Goal: Transaction & Acquisition: Purchase product/service

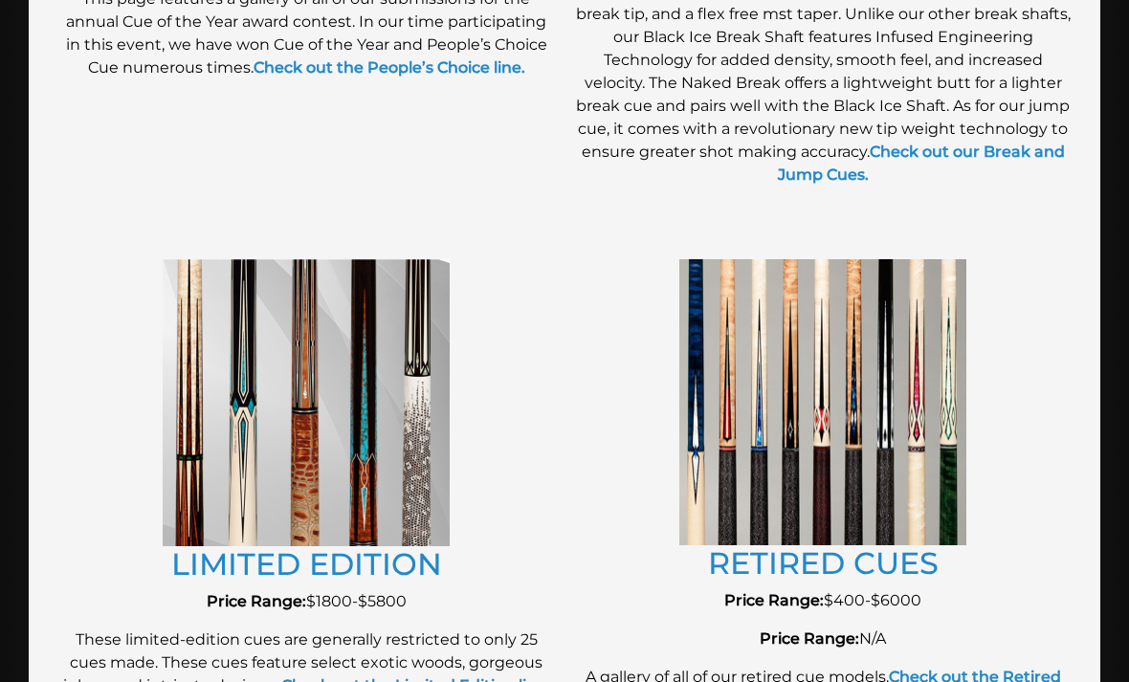
scroll to position [1962, 0]
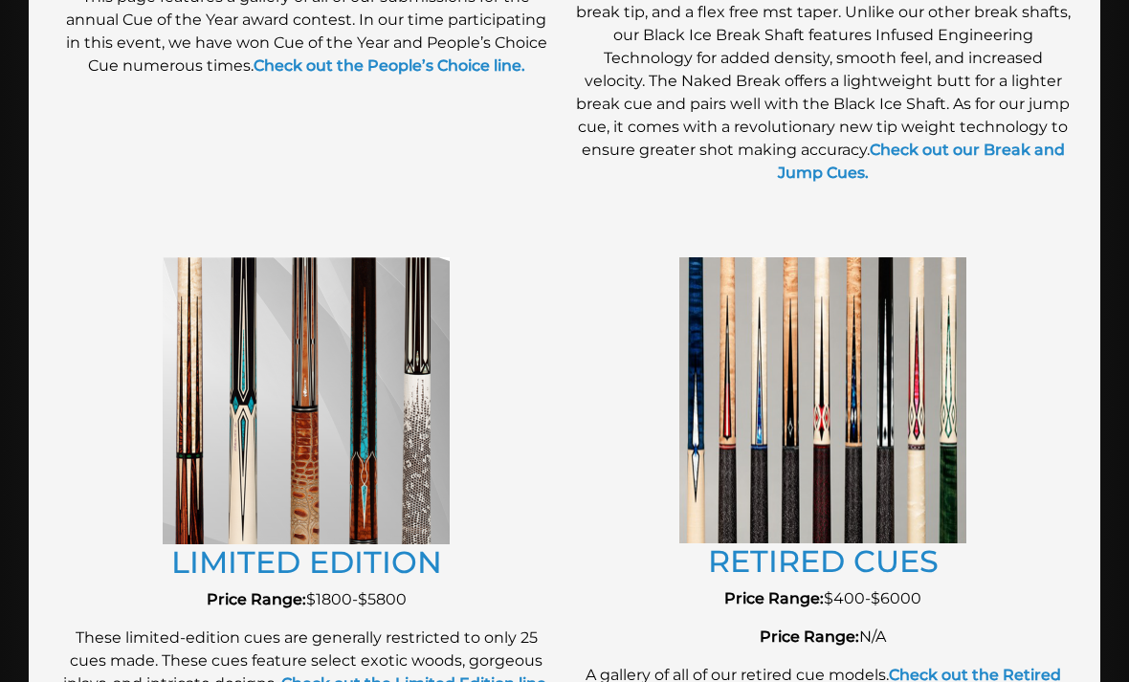
click at [216, 450] on img at bounding box center [306, 400] width 287 height 287
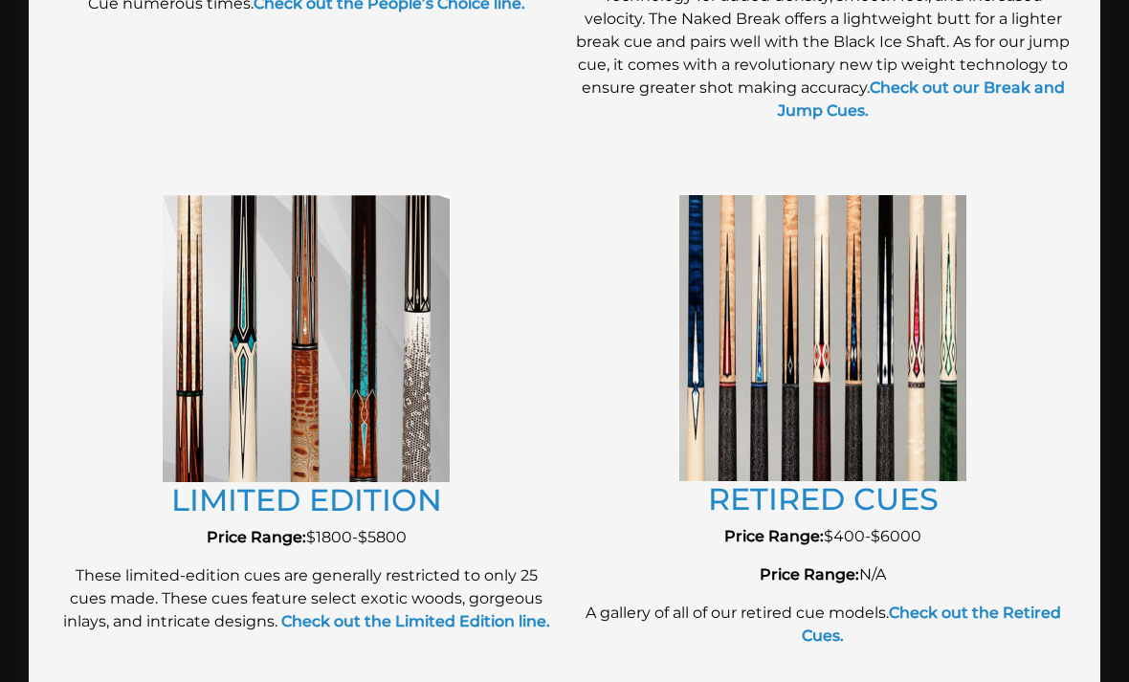
click at [954, 395] on img at bounding box center [823, 338] width 287 height 286
click at [904, 487] on link "RETIRED CUES" at bounding box center [823, 498] width 231 height 37
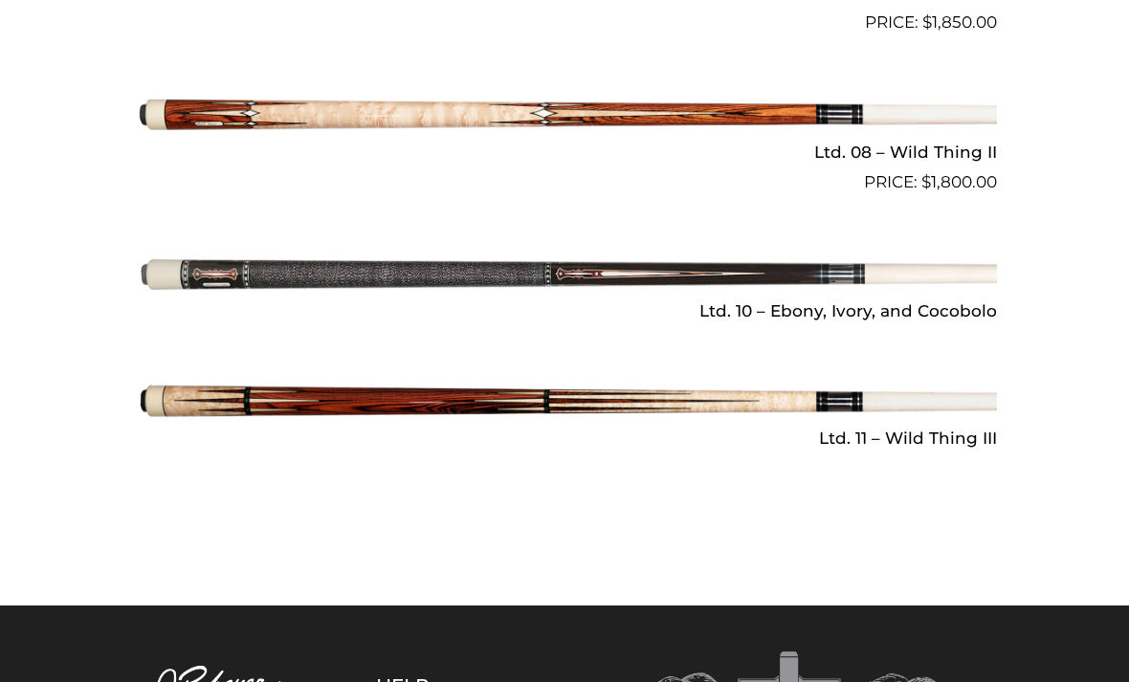
scroll to position [2559, 0]
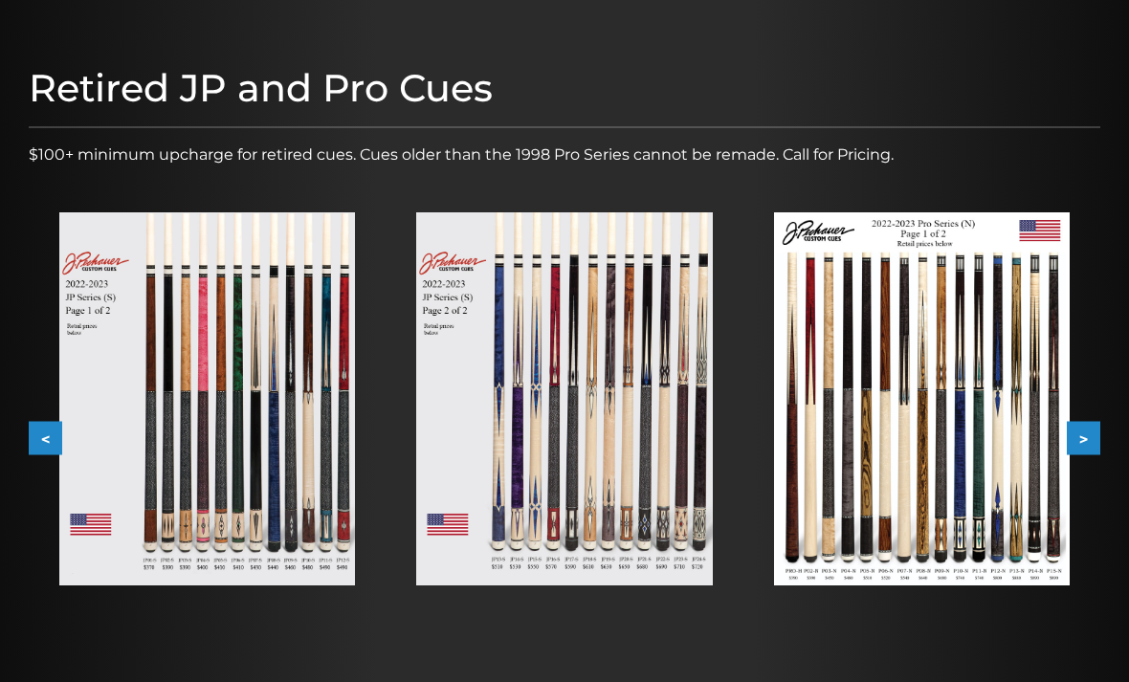
scroll to position [200, 0]
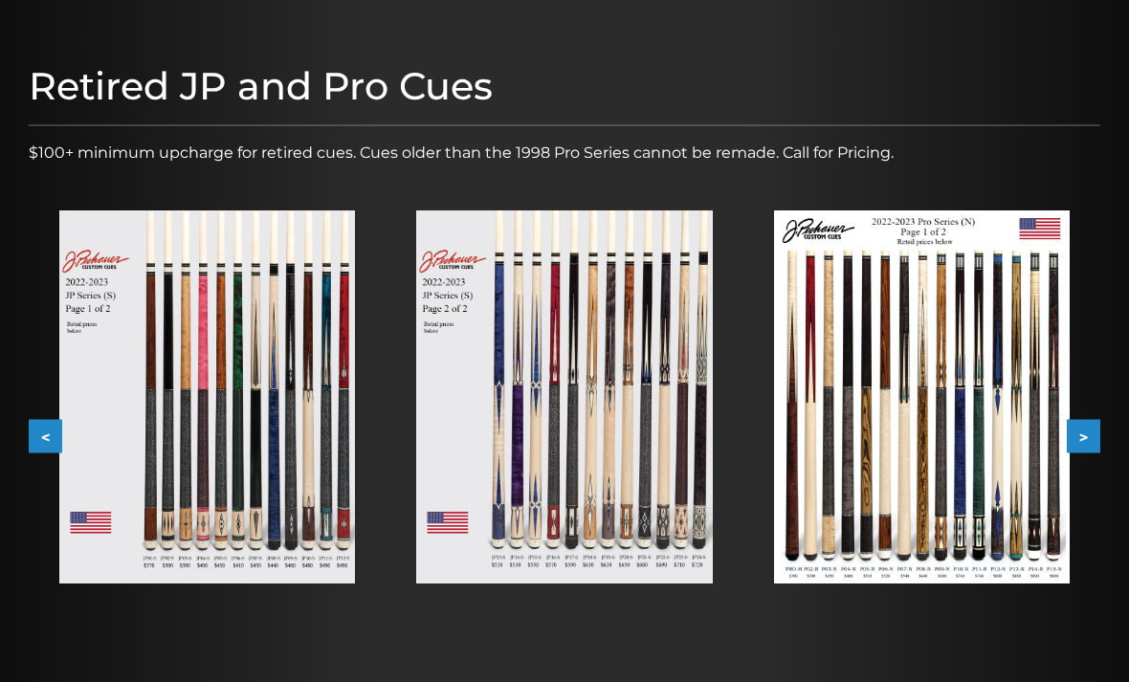
click at [132, 438] on img at bounding box center [207, 397] width 296 height 373
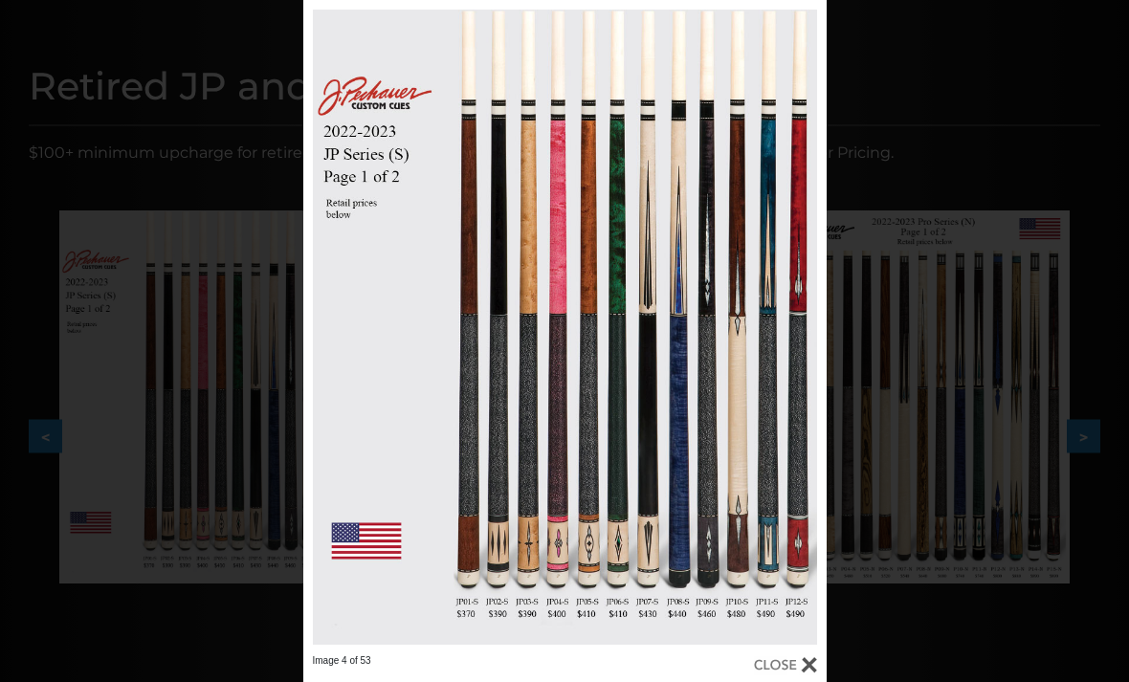
click at [344, 461] on link at bounding box center [420, 327] width 235 height 655
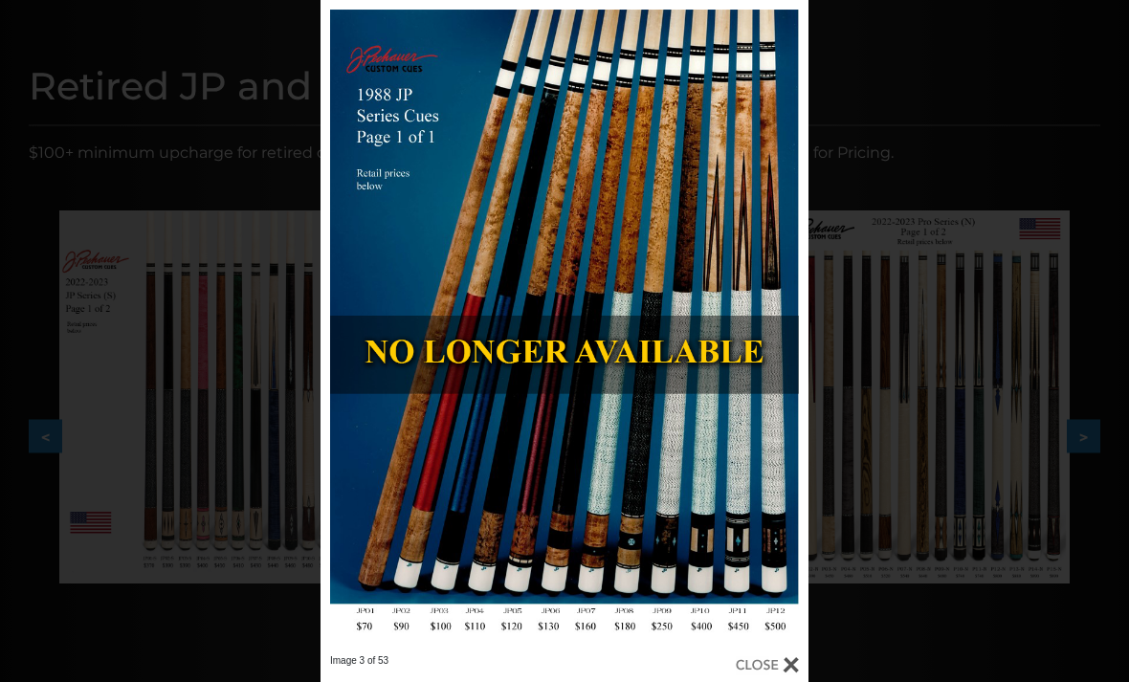
click at [357, 331] on link at bounding box center [431, 327] width 220 height 655
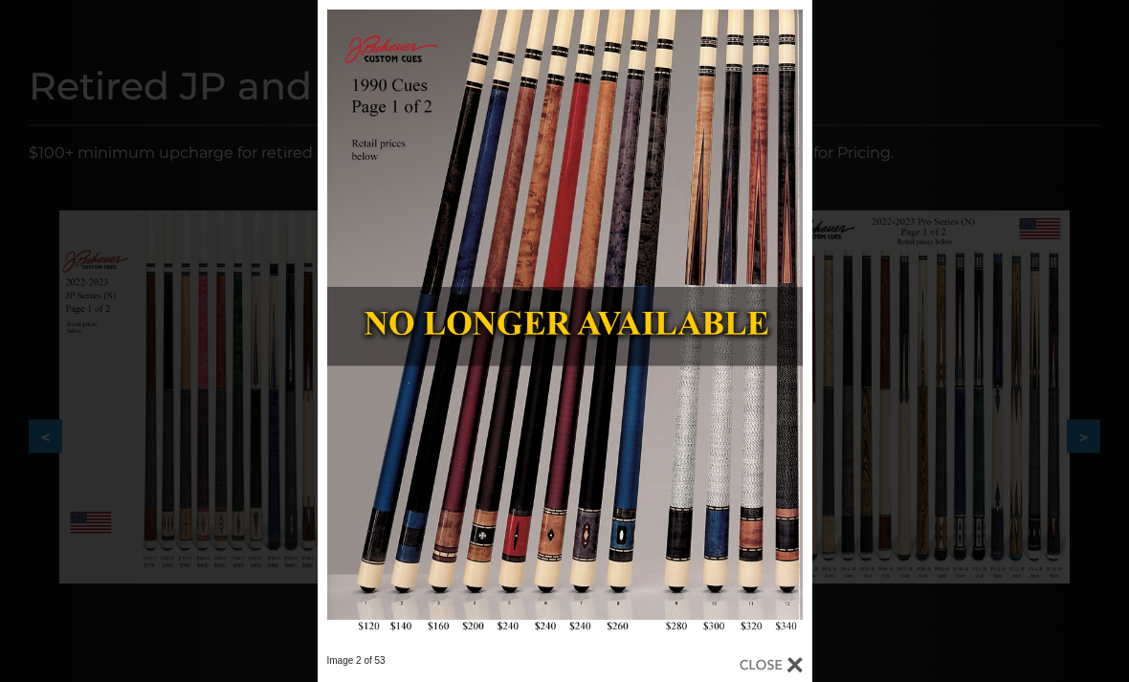
click at [337, 324] on link at bounding box center [429, 327] width 223 height 655
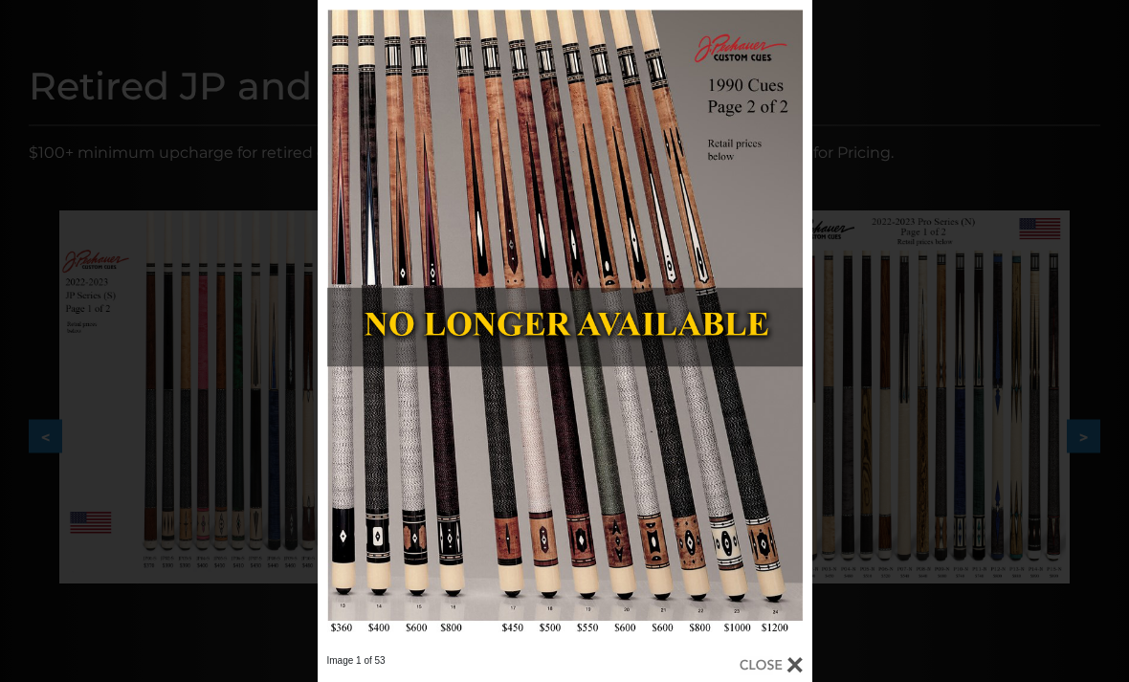
click at [783, 337] on link at bounding box center [701, 327] width 223 height 655
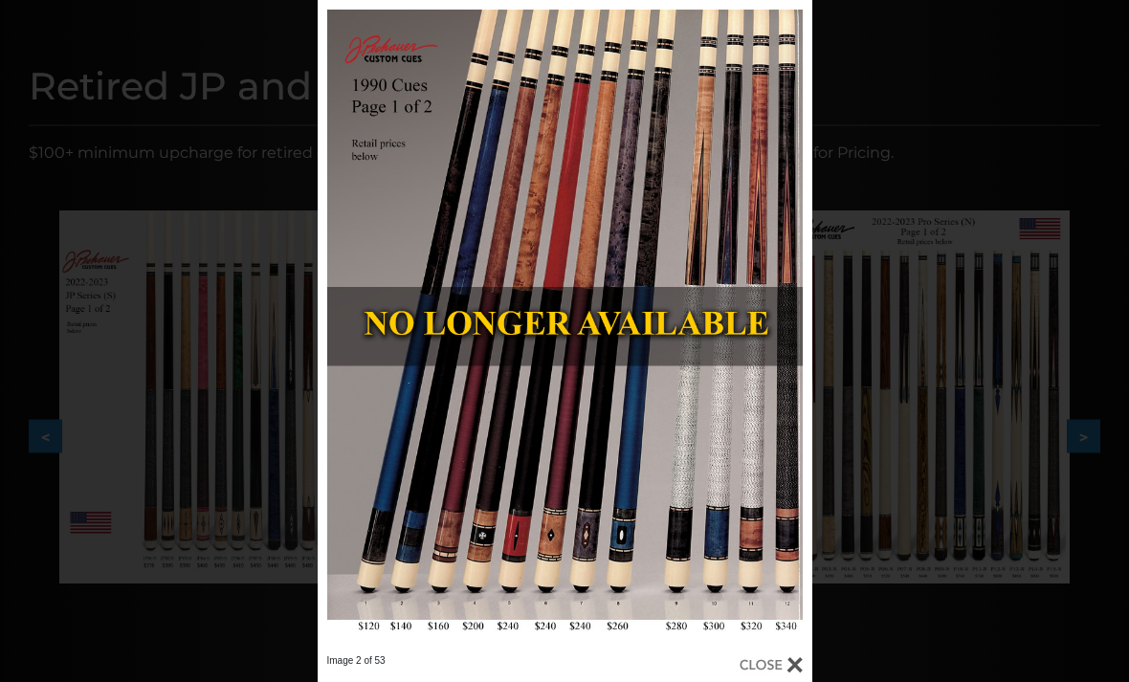
click at [790, 328] on link at bounding box center [701, 327] width 223 height 655
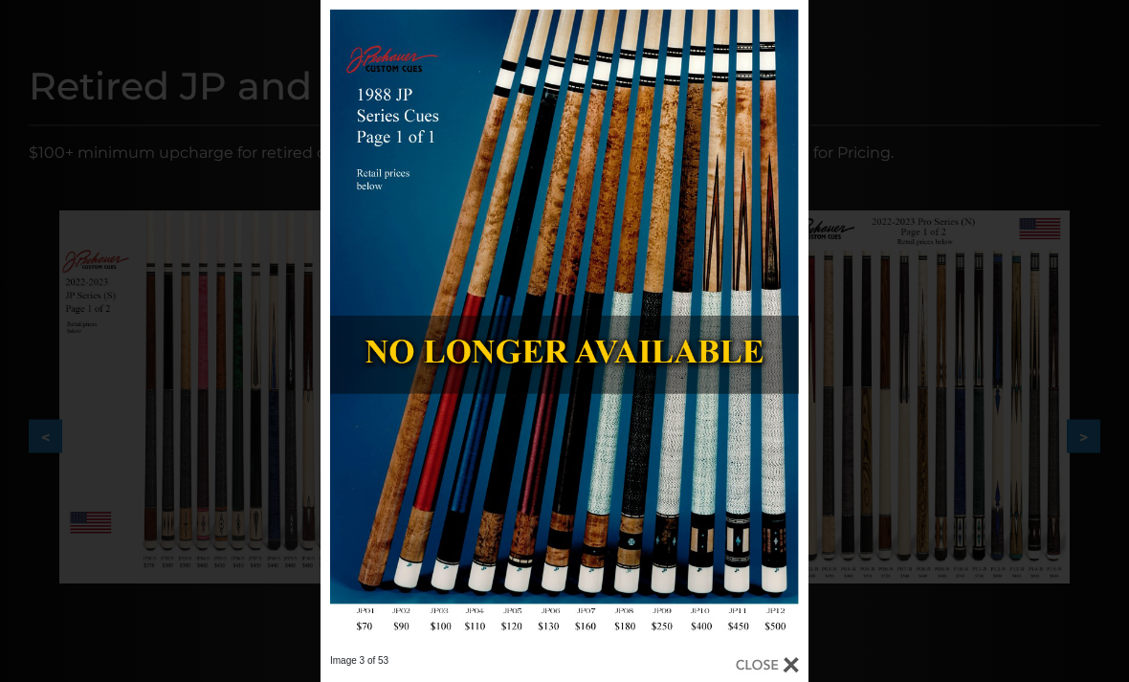
click at [792, 325] on link at bounding box center [700, 327] width 220 height 655
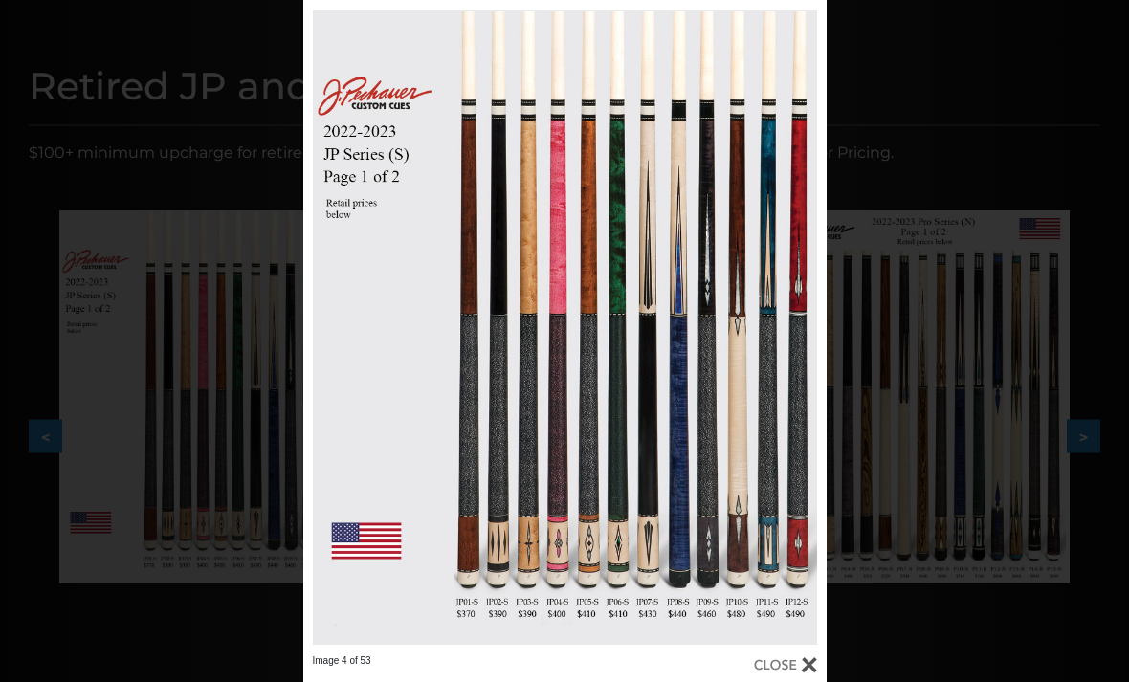
click at [810, 322] on link at bounding box center [708, 327] width 235 height 655
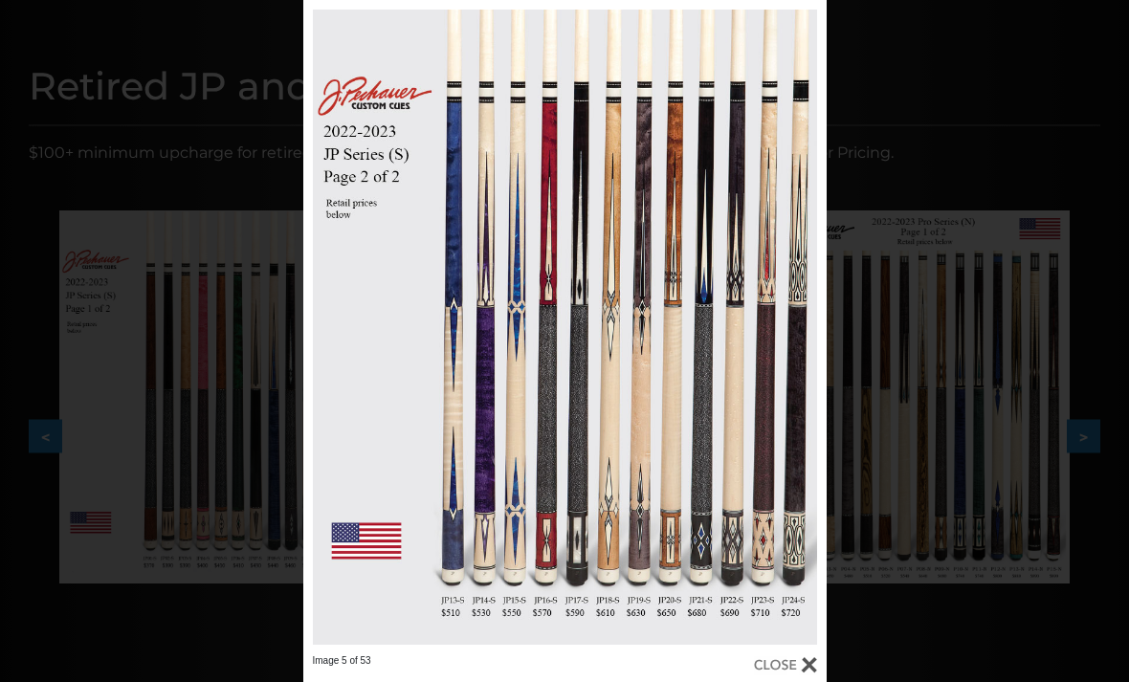
click at [811, 321] on link at bounding box center [708, 327] width 235 height 655
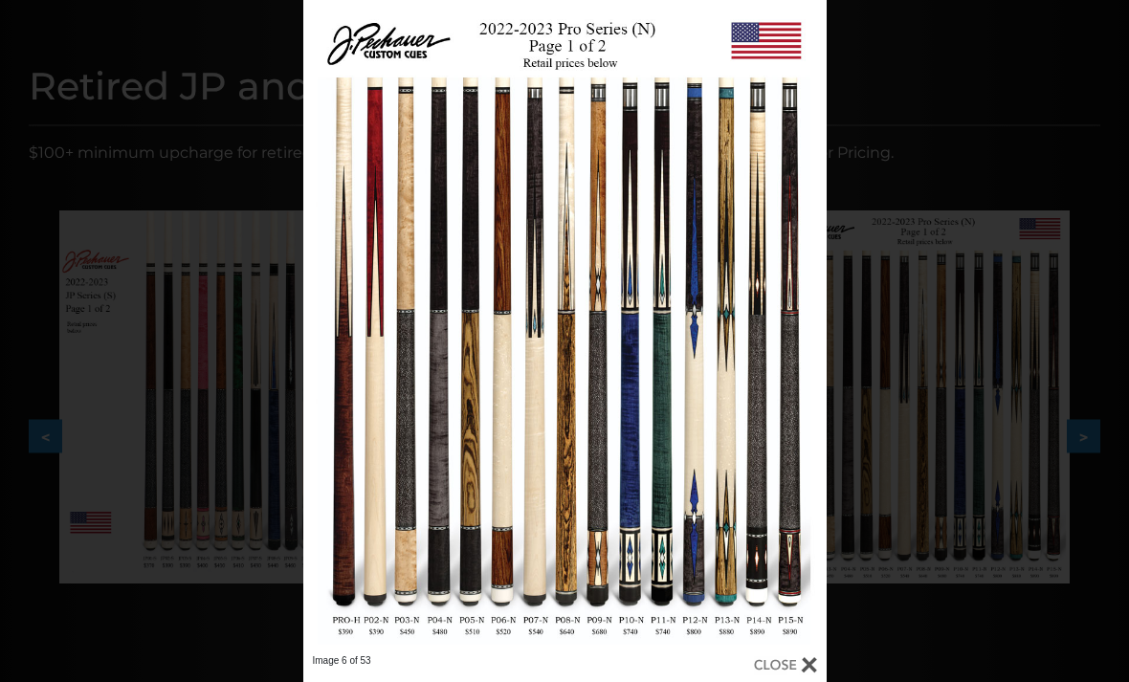
click at [808, 322] on link at bounding box center [708, 327] width 235 height 655
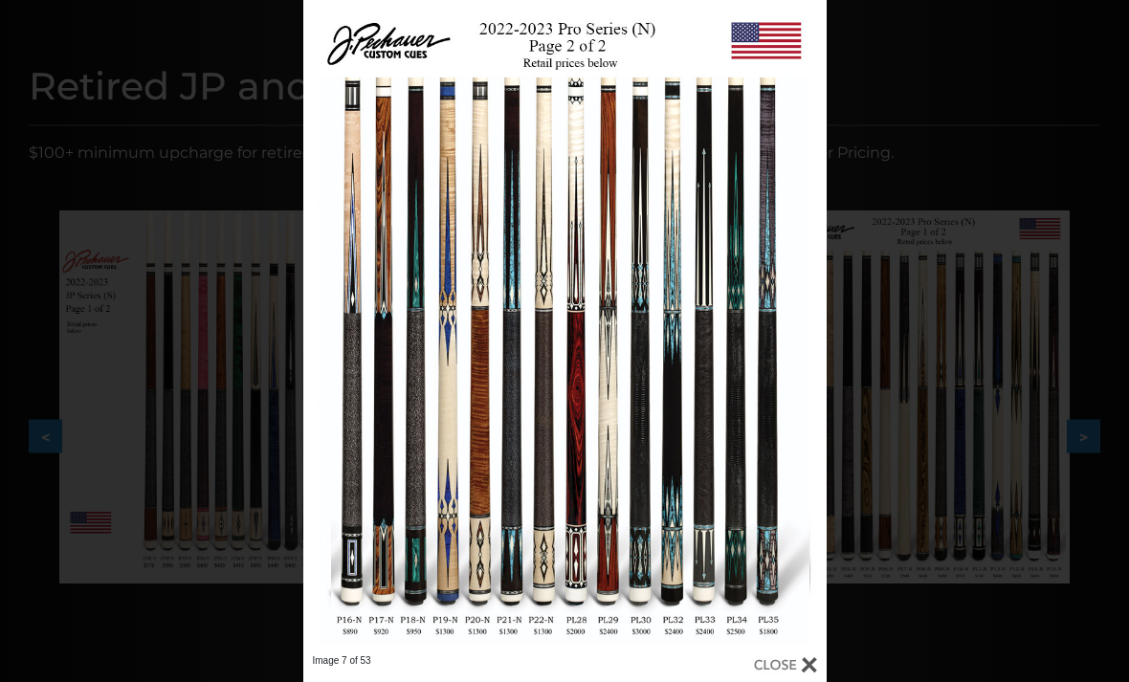
click at [816, 323] on link at bounding box center [708, 327] width 235 height 655
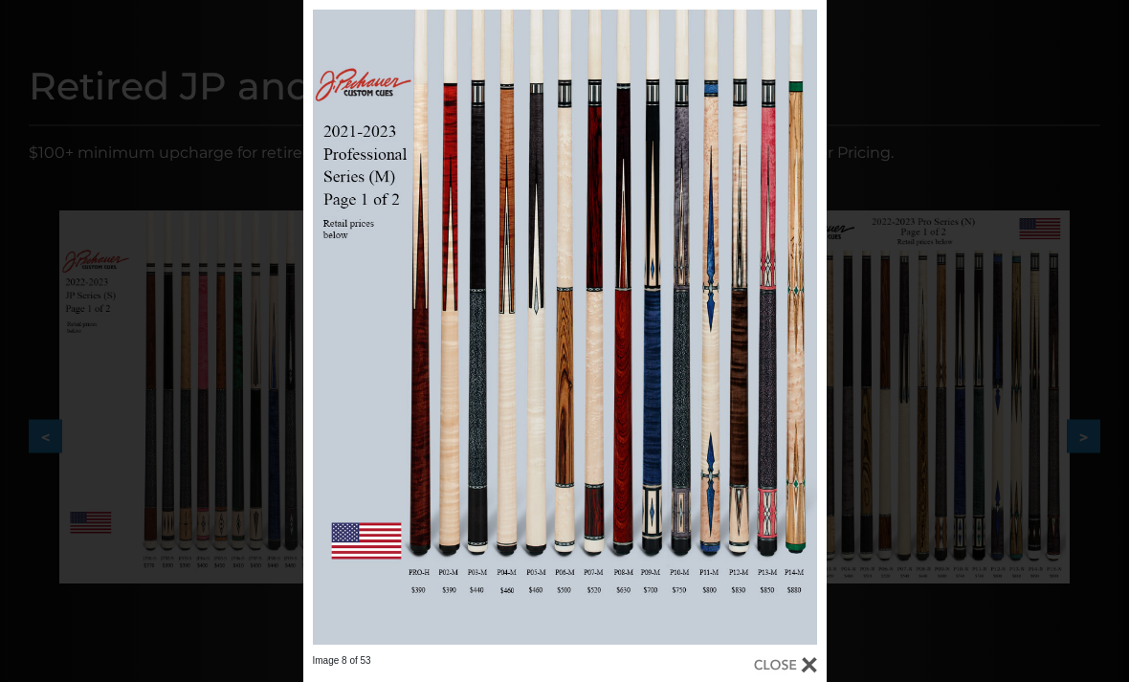
click at [804, 326] on link at bounding box center [708, 327] width 235 height 655
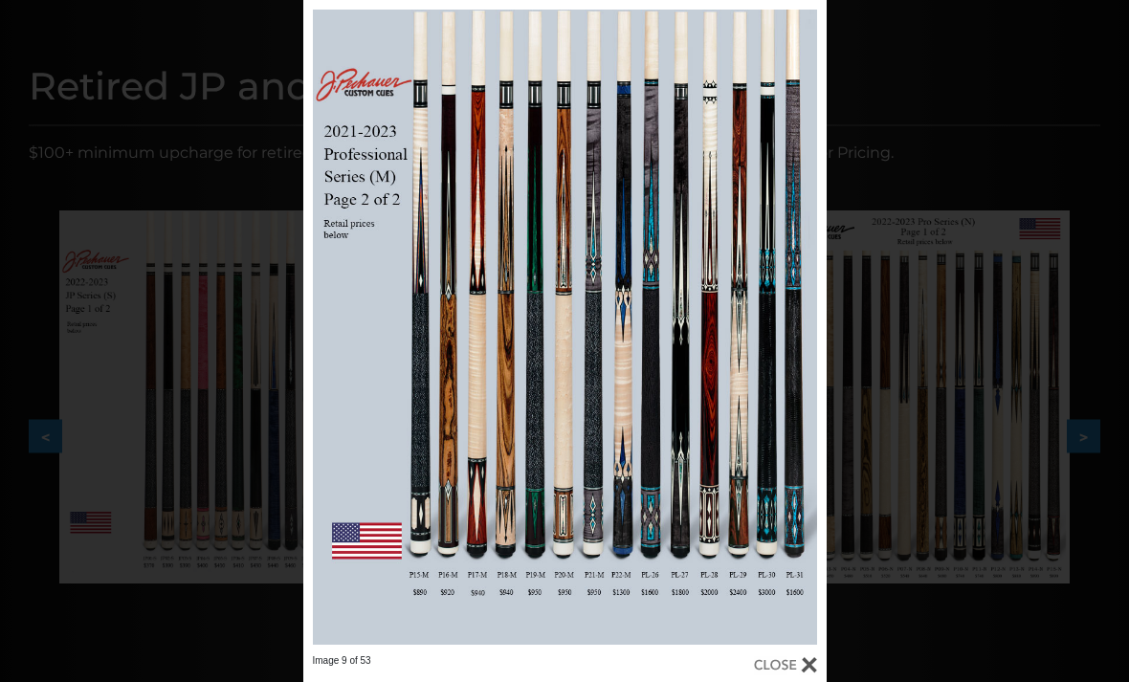
click at [808, 325] on link at bounding box center [708, 327] width 235 height 655
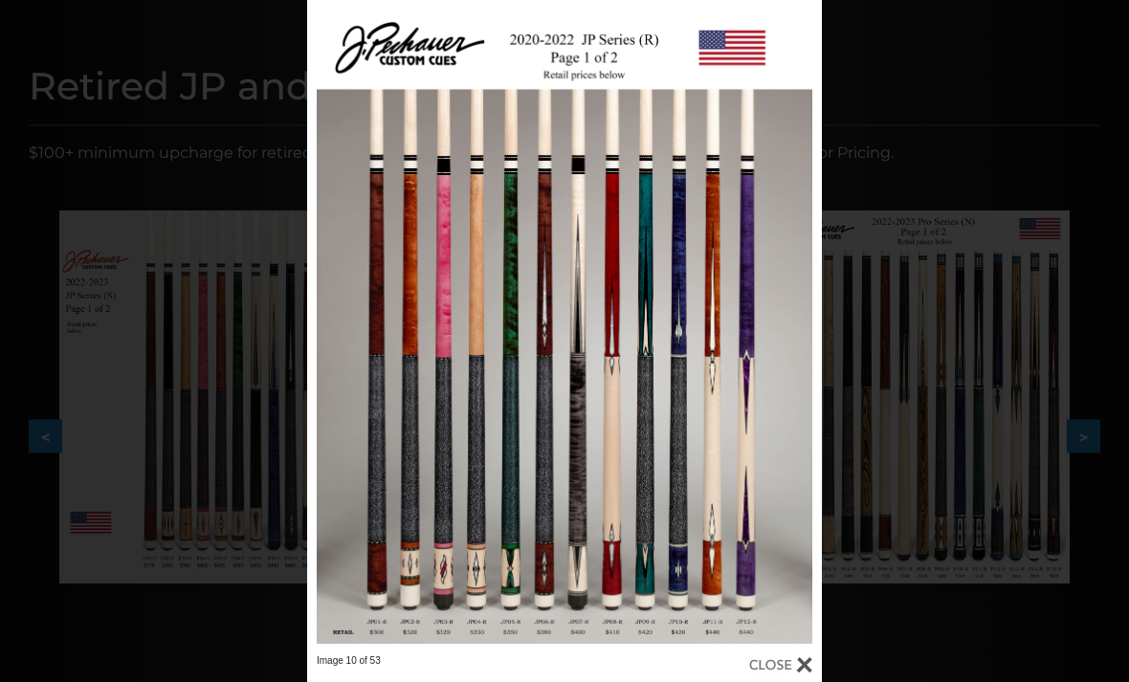
click at [808, 323] on link at bounding box center [707, 327] width 232 height 655
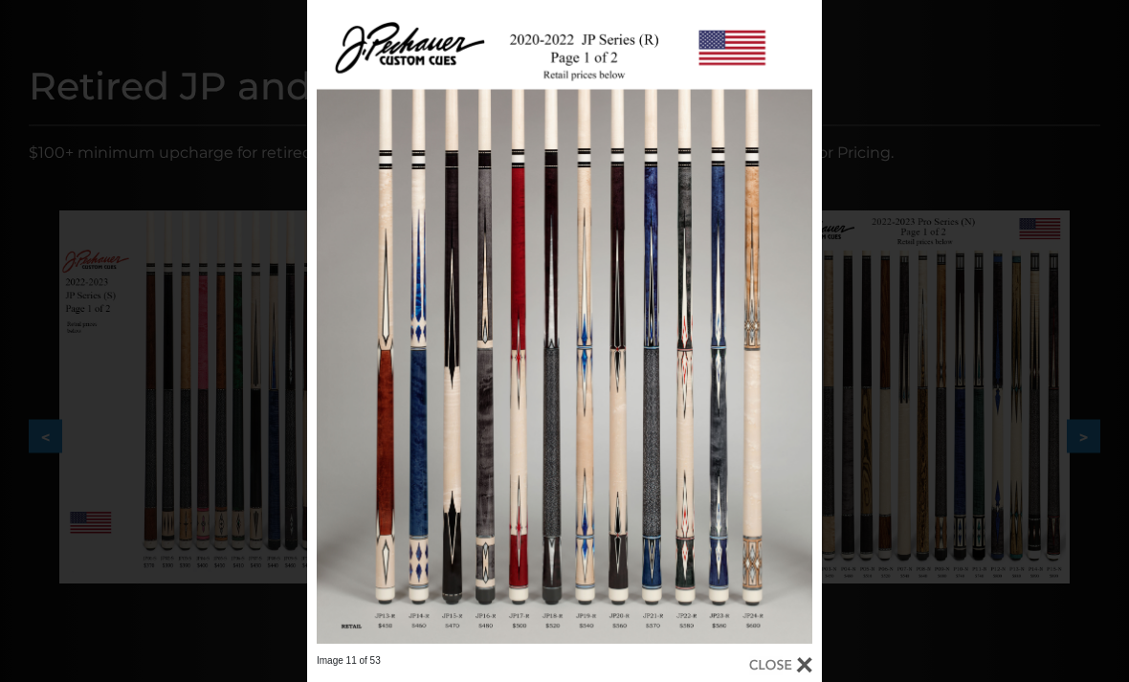
click at [808, 320] on link at bounding box center [707, 327] width 232 height 655
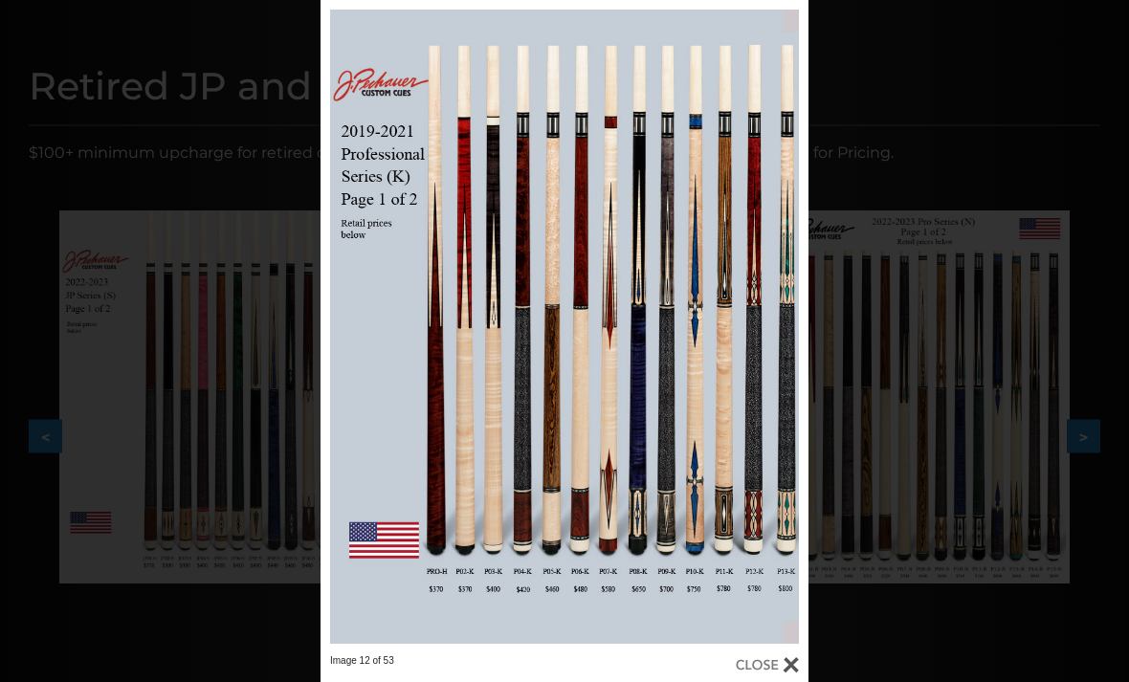
click at [802, 324] on link at bounding box center [700, 327] width 220 height 655
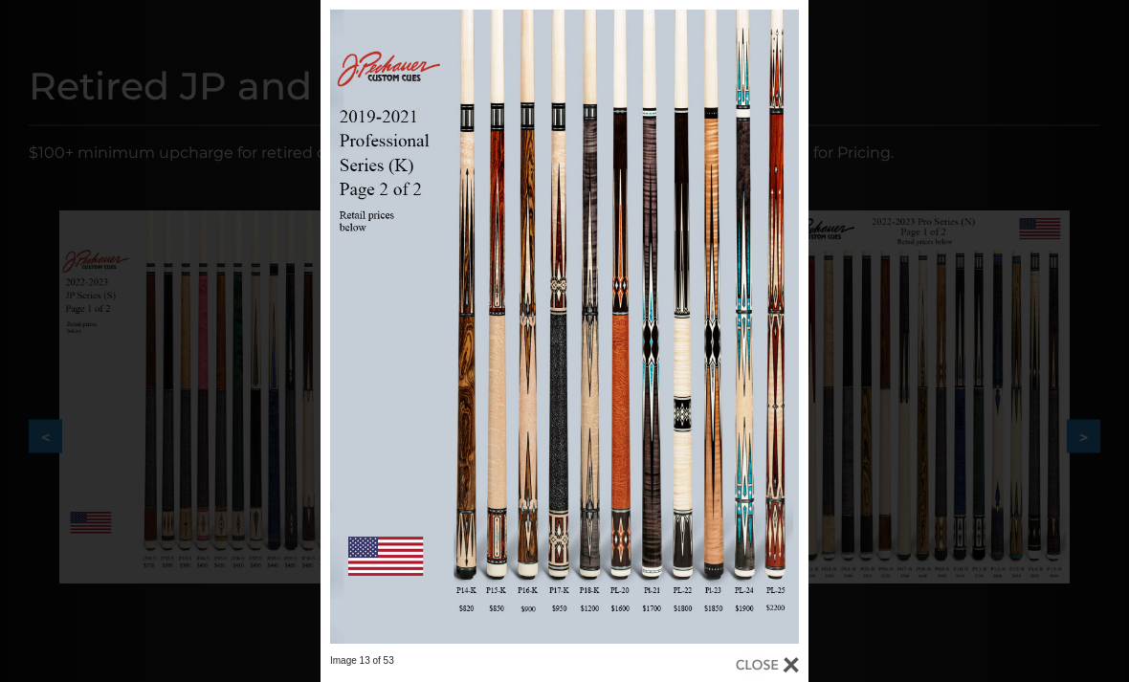
click at [794, 330] on link at bounding box center [700, 327] width 220 height 655
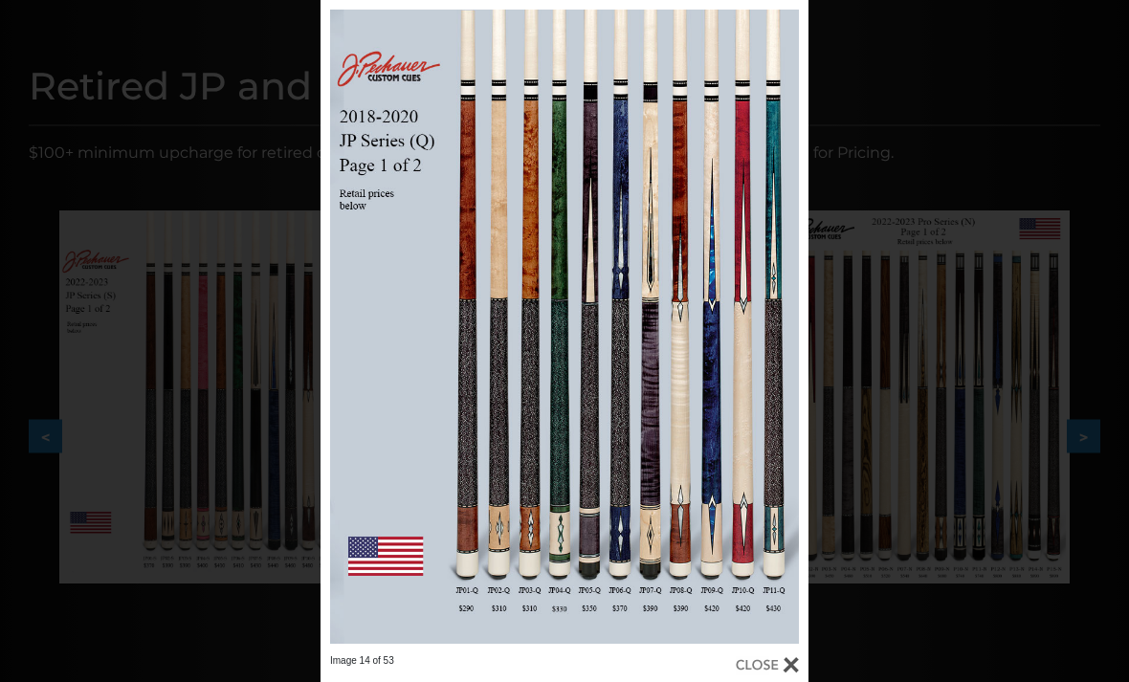
click at [796, 321] on link at bounding box center [700, 327] width 220 height 655
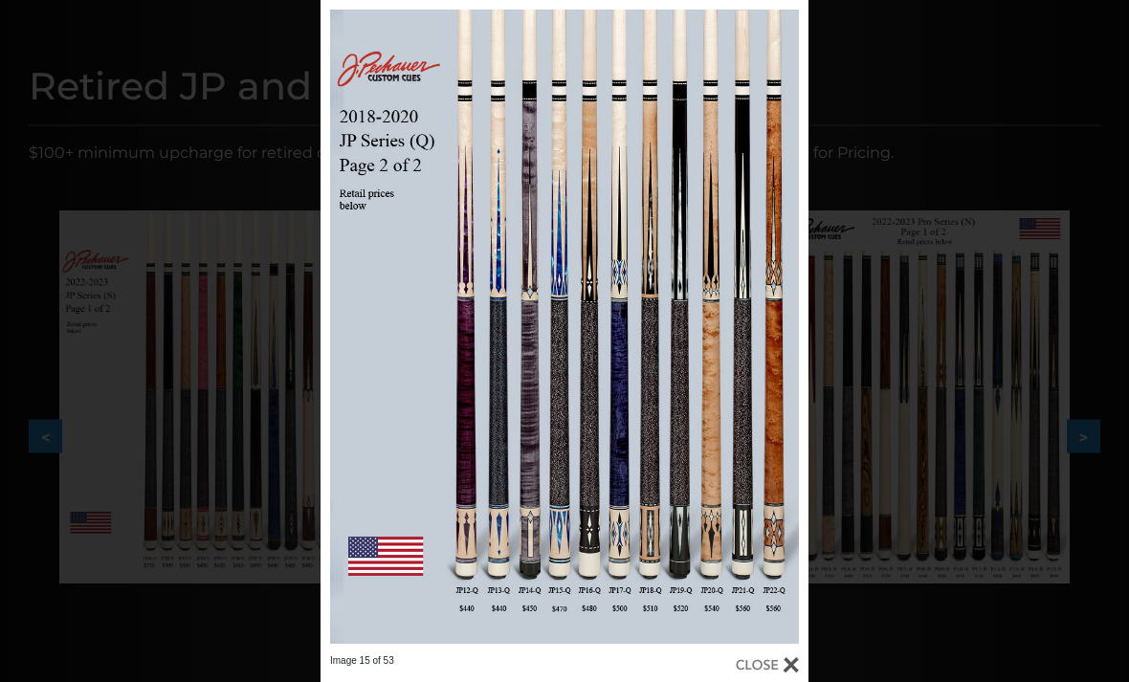
click at [792, 325] on link at bounding box center [700, 327] width 220 height 655
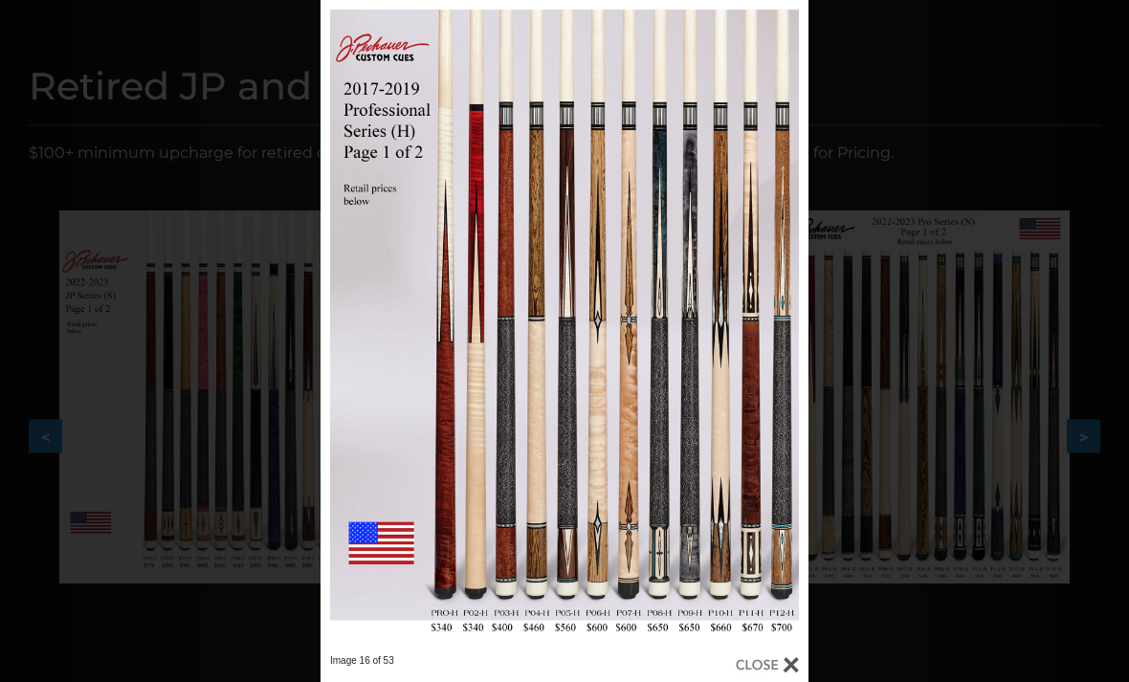
click at [795, 319] on link at bounding box center [700, 327] width 220 height 655
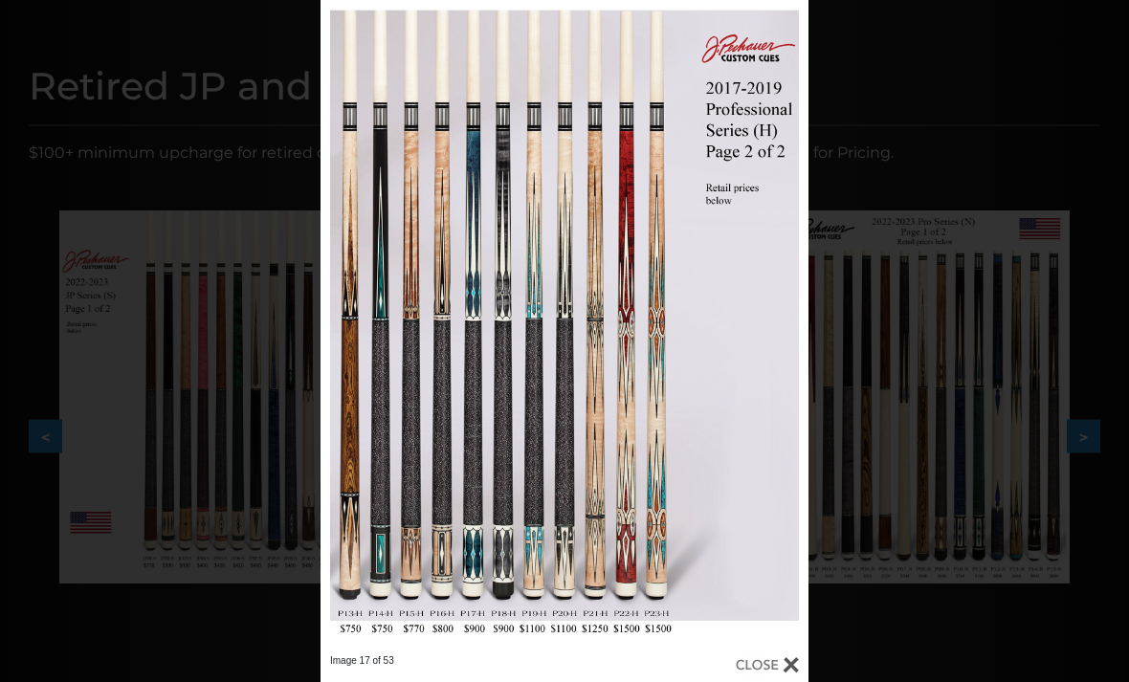
click at [956, 284] on div "Image 17 of 53" at bounding box center [564, 341] width 1129 height 682
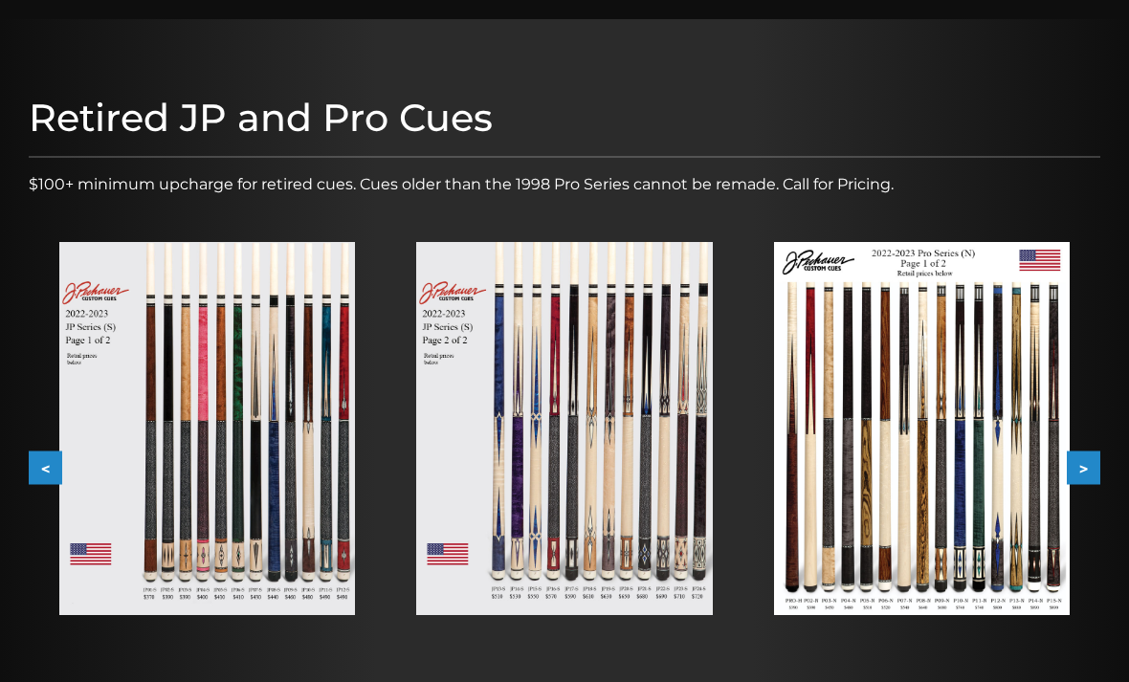
scroll to position [0, 0]
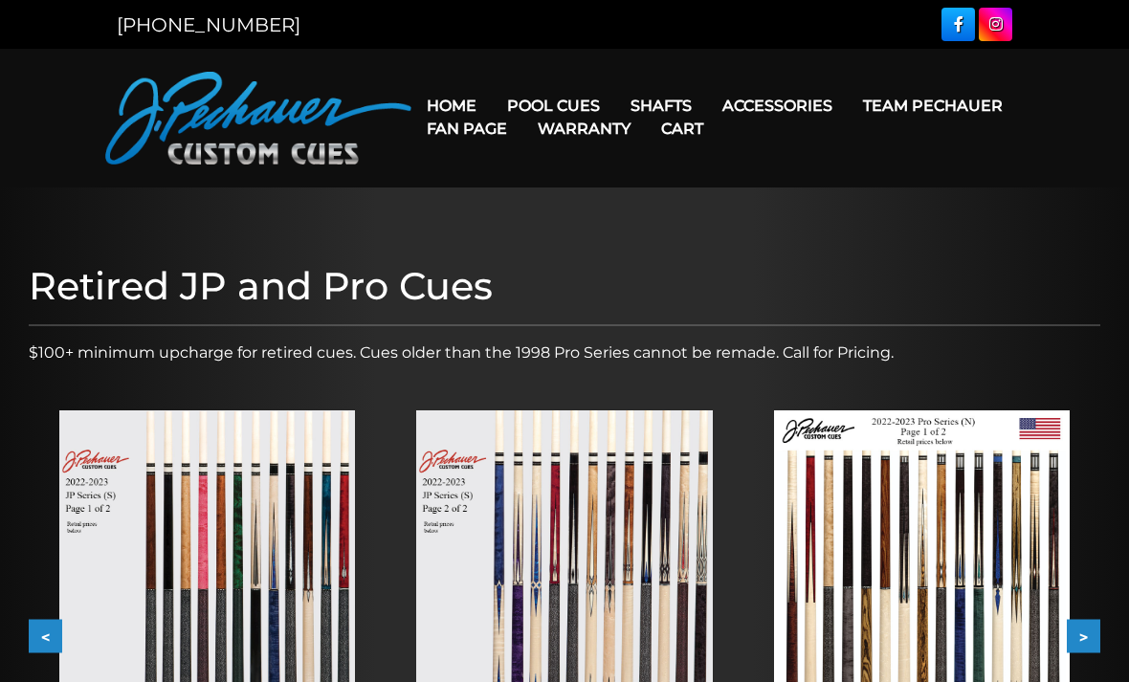
click at [660, 92] on link "Shafts" at bounding box center [661, 105] width 92 height 49
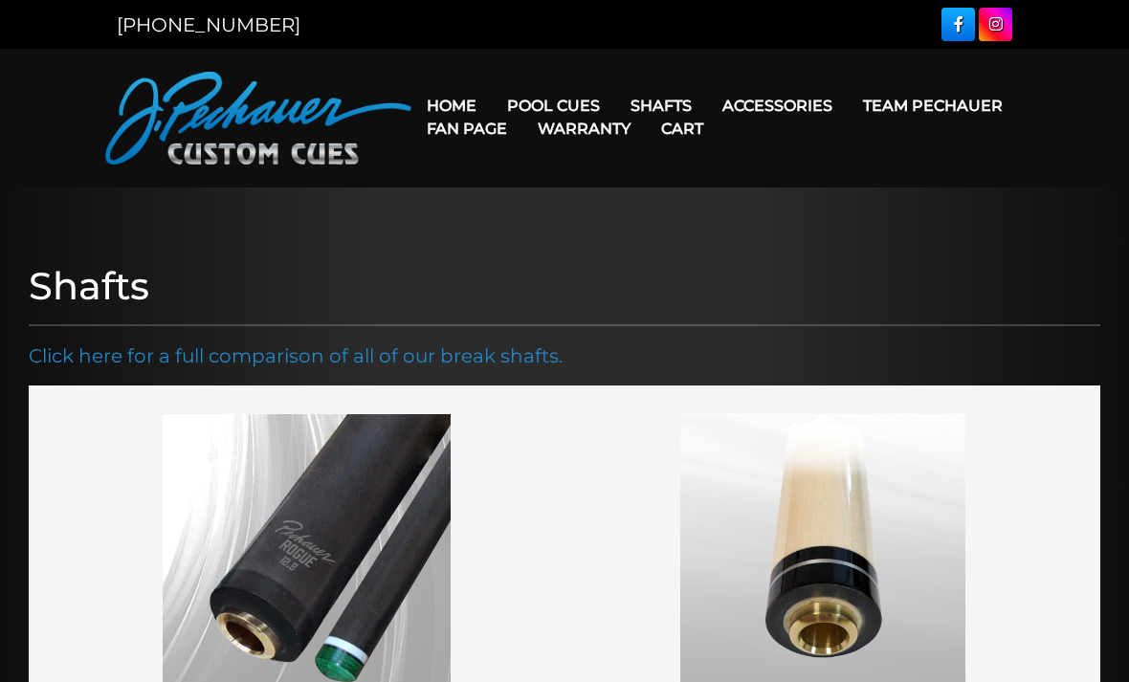
click at [125, 554] on figure at bounding box center [306, 556] width 498 height 285
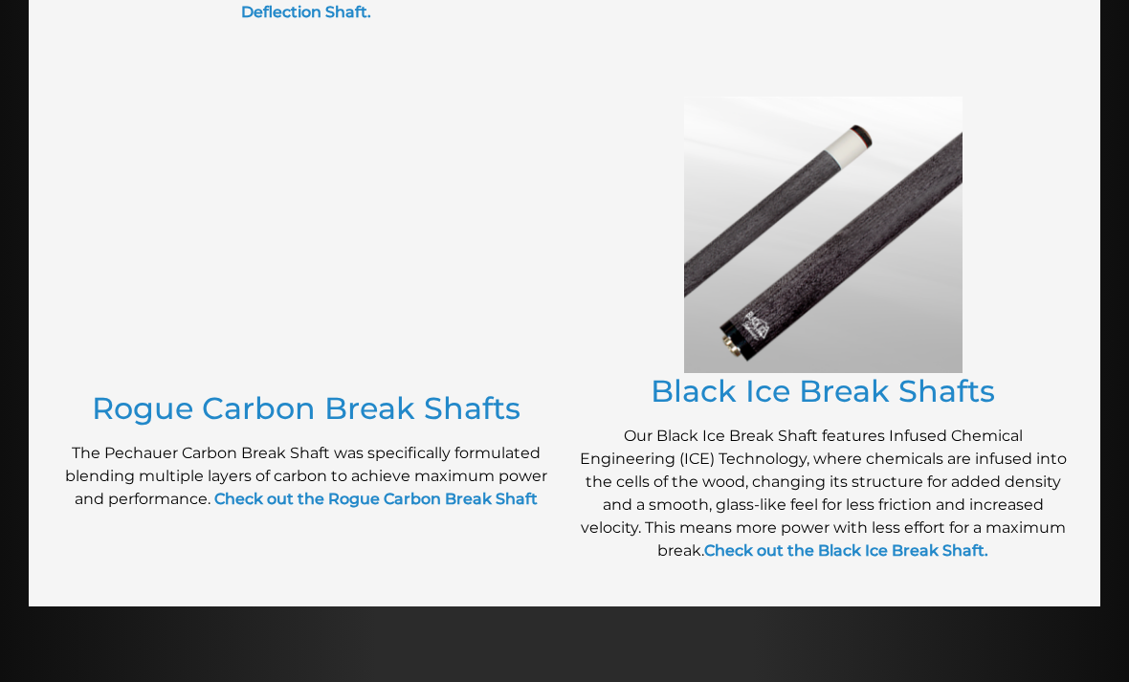
scroll to position [1413, 0]
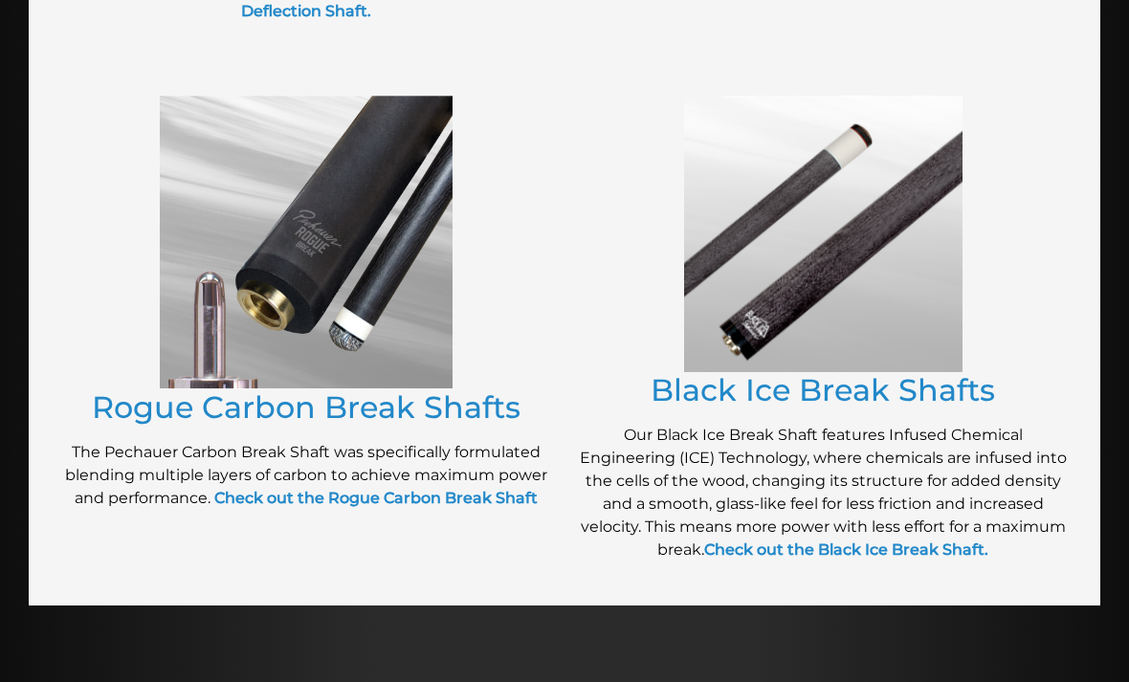
click at [963, 525] on p "Our Black Ice Break Shaft features Infused Chemical Engineering (ICE) Technolog…" at bounding box center [823, 493] width 498 height 138
click at [956, 555] on strong "Check out the Black Ice Break Shaft." at bounding box center [846, 550] width 284 height 18
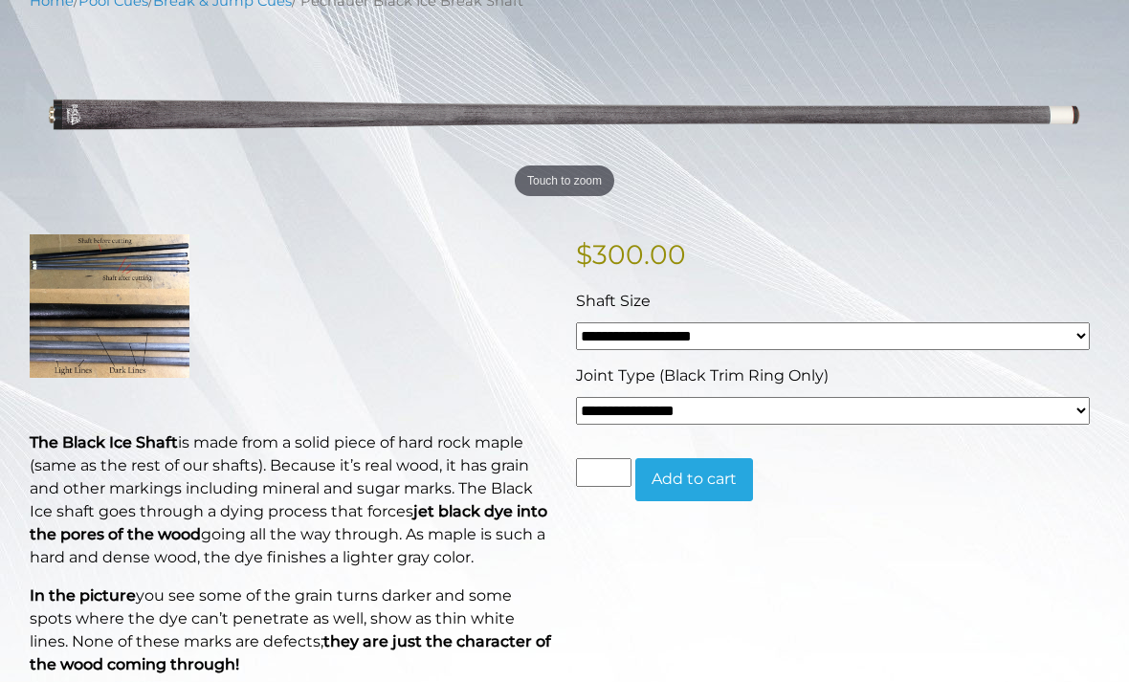
scroll to position [264, 0]
click at [62, 351] on img at bounding box center [110, 307] width 160 height 144
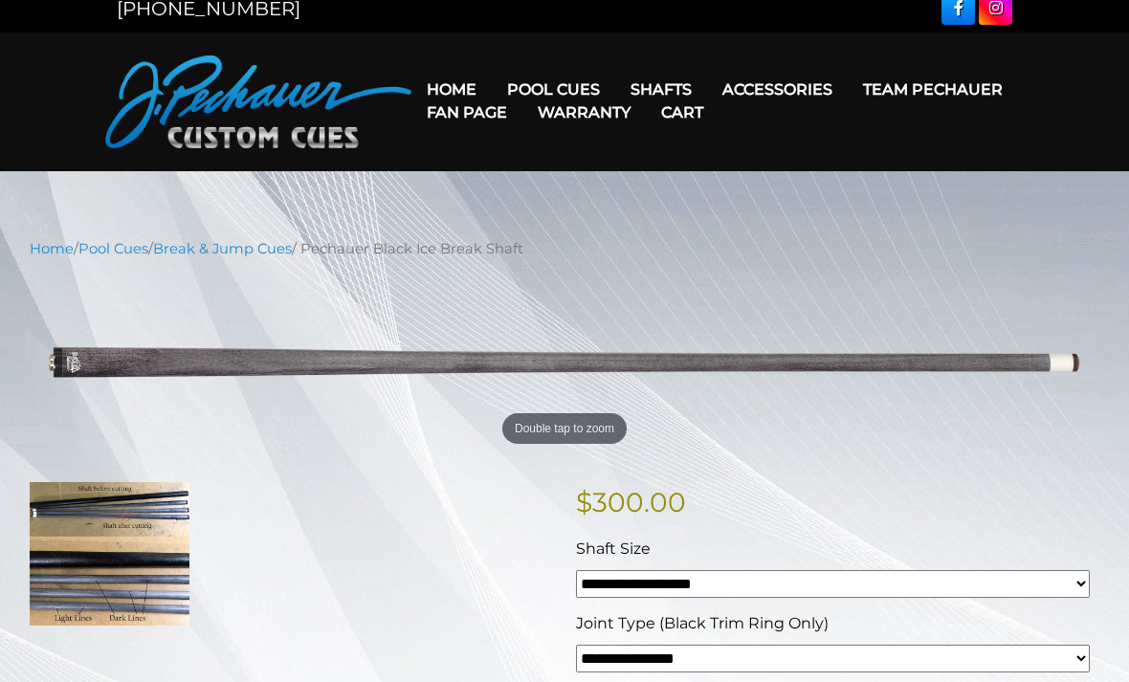
scroll to position [0, 0]
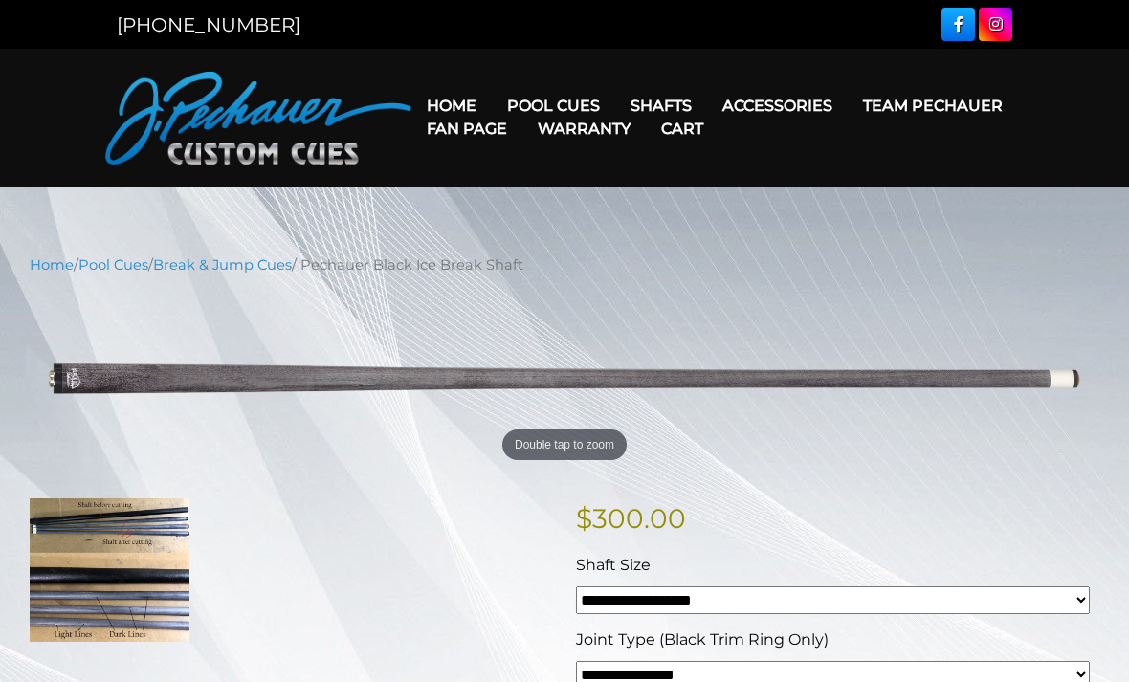
click at [719, 104] on link "Cart" at bounding box center [682, 128] width 73 height 49
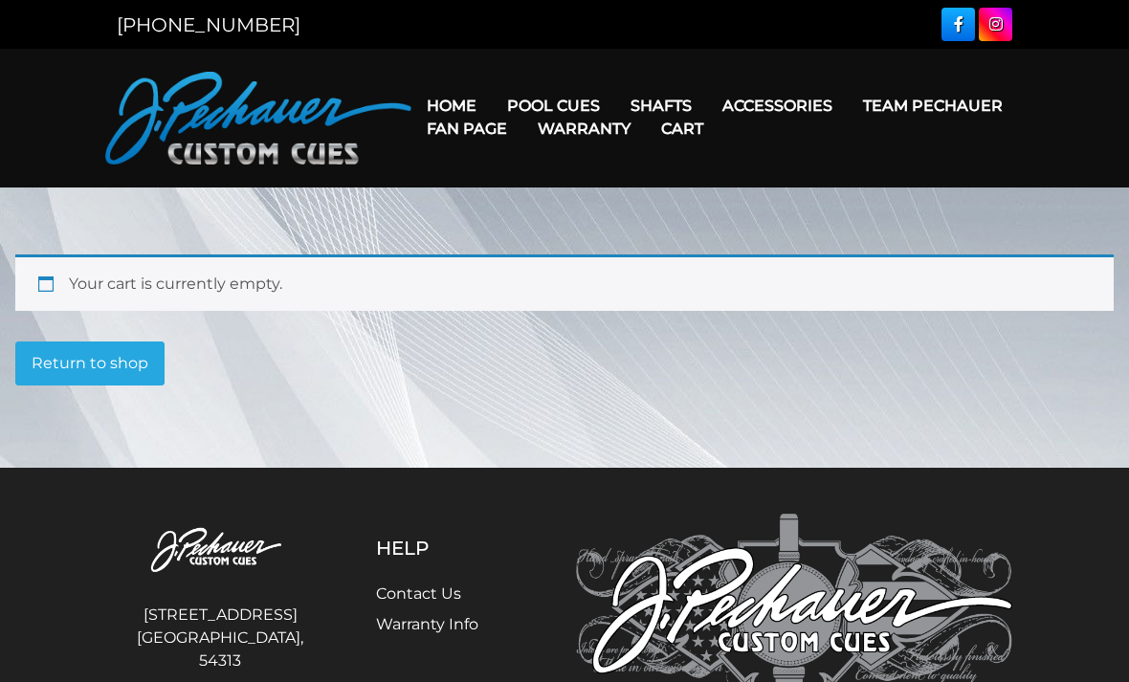
click at [812, 96] on link "Accessories" at bounding box center [777, 105] width 141 height 49
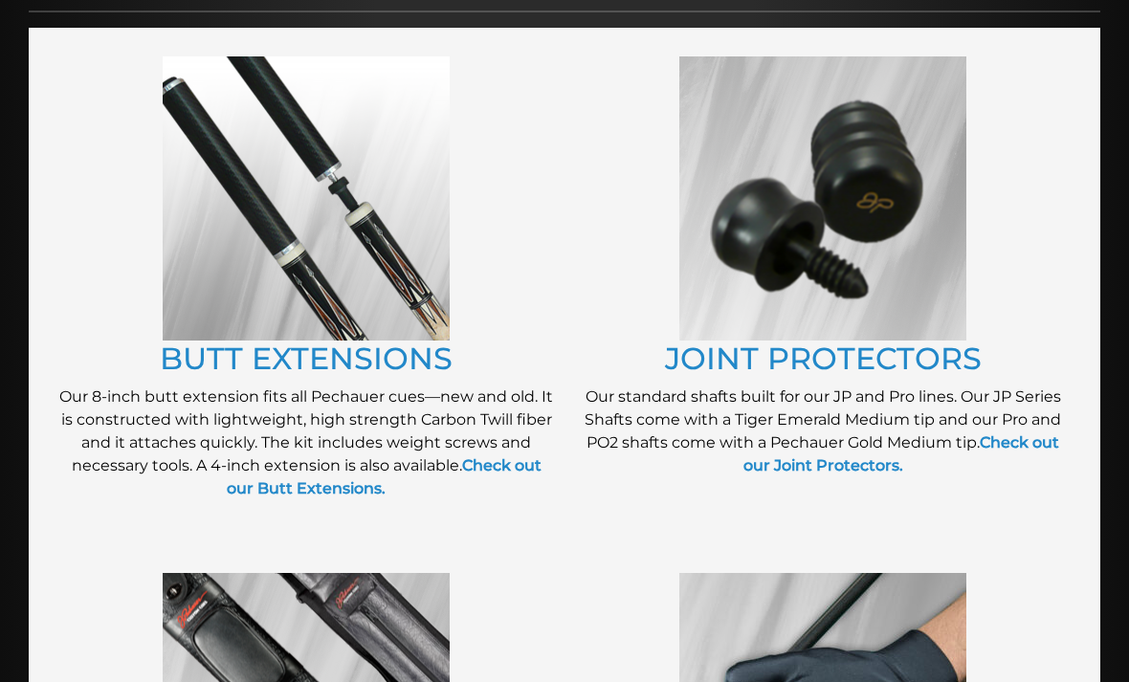
scroll to position [324, 0]
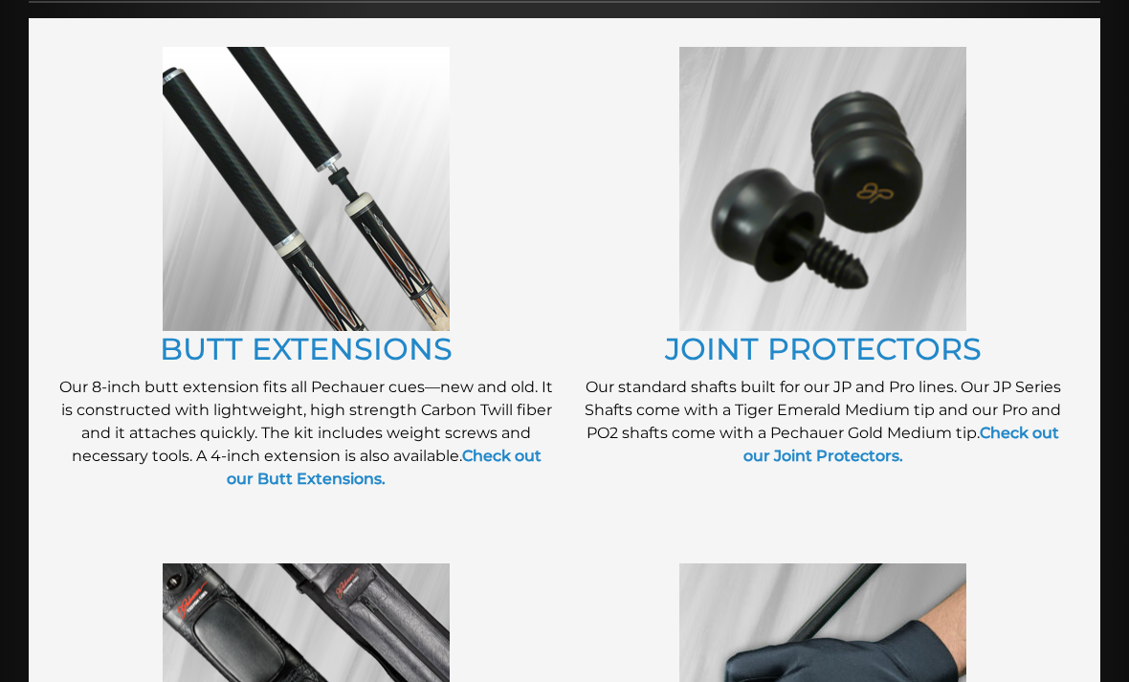
click at [200, 347] on link "BUTT EXTENSIONS" at bounding box center [306, 348] width 293 height 37
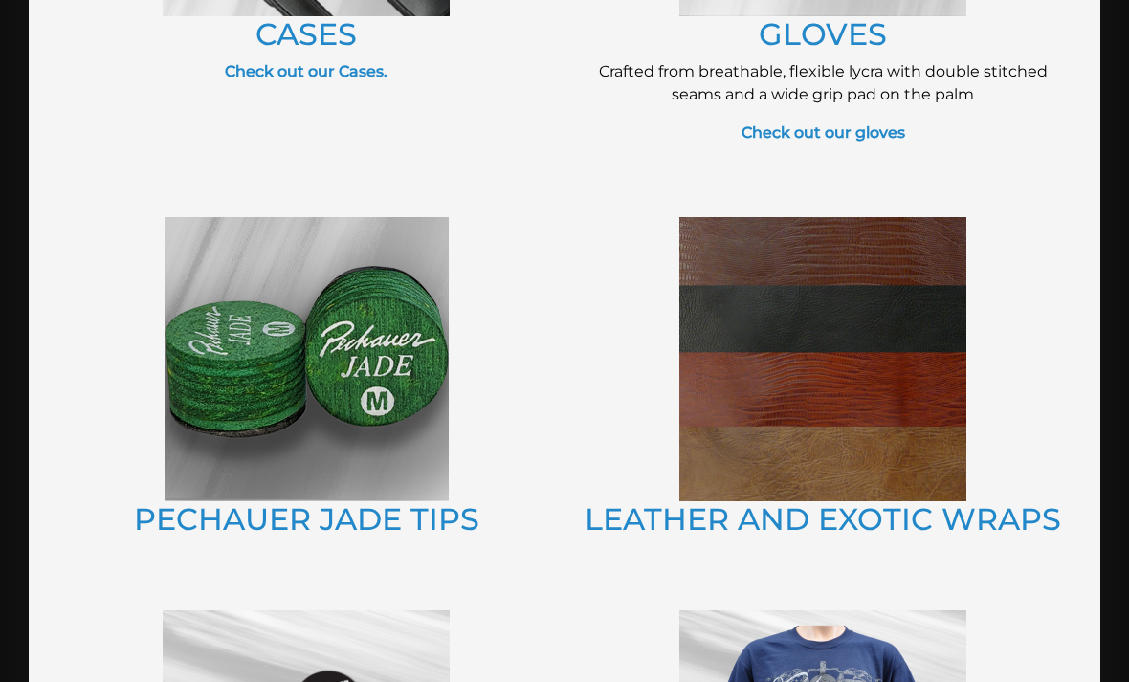
scroll to position [1162, 0]
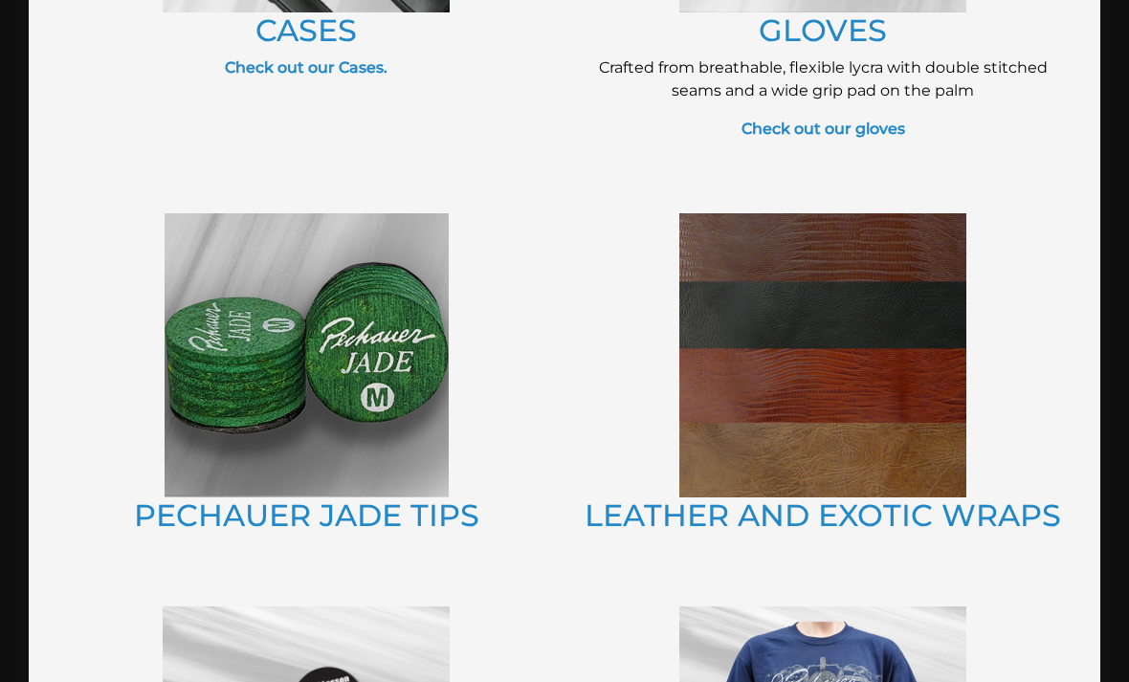
click at [147, 413] on figure at bounding box center [306, 355] width 498 height 284
click at [209, 449] on img at bounding box center [307, 355] width 284 height 284
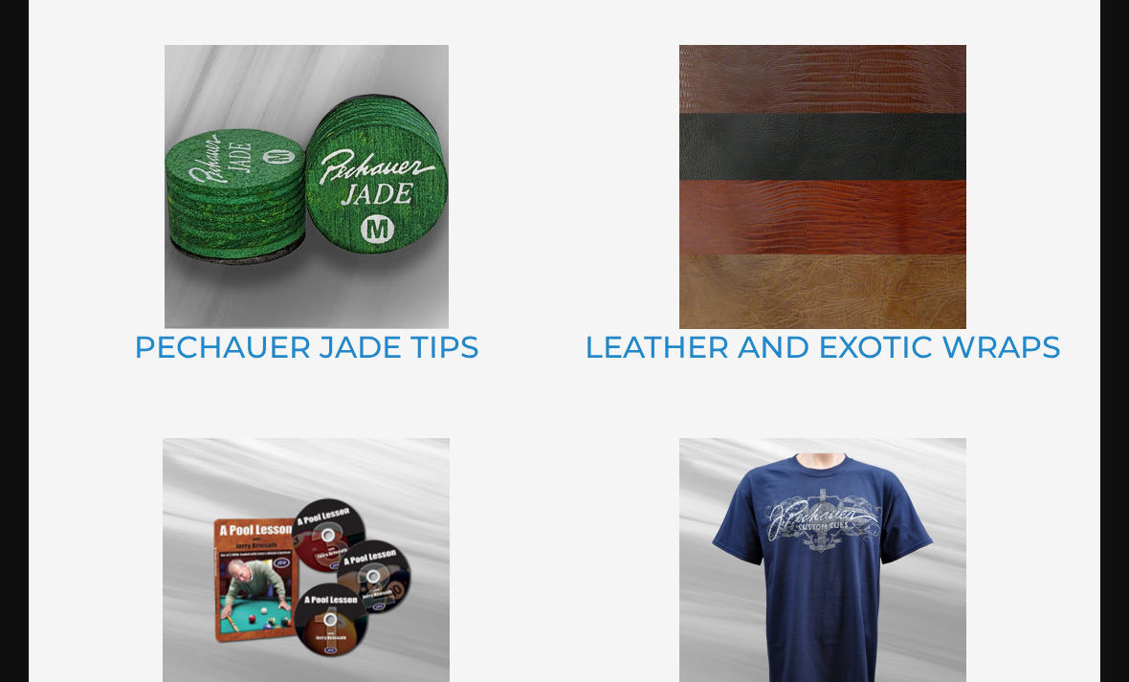
scroll to position [1323, 0]
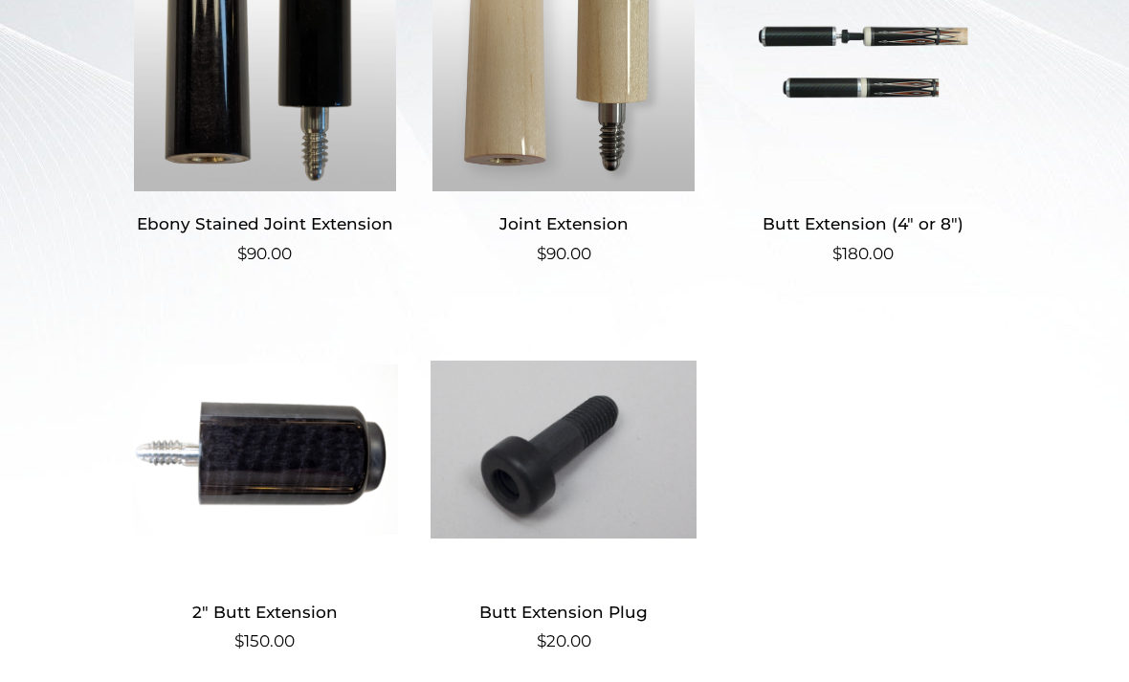
scroll to position [623, 0]
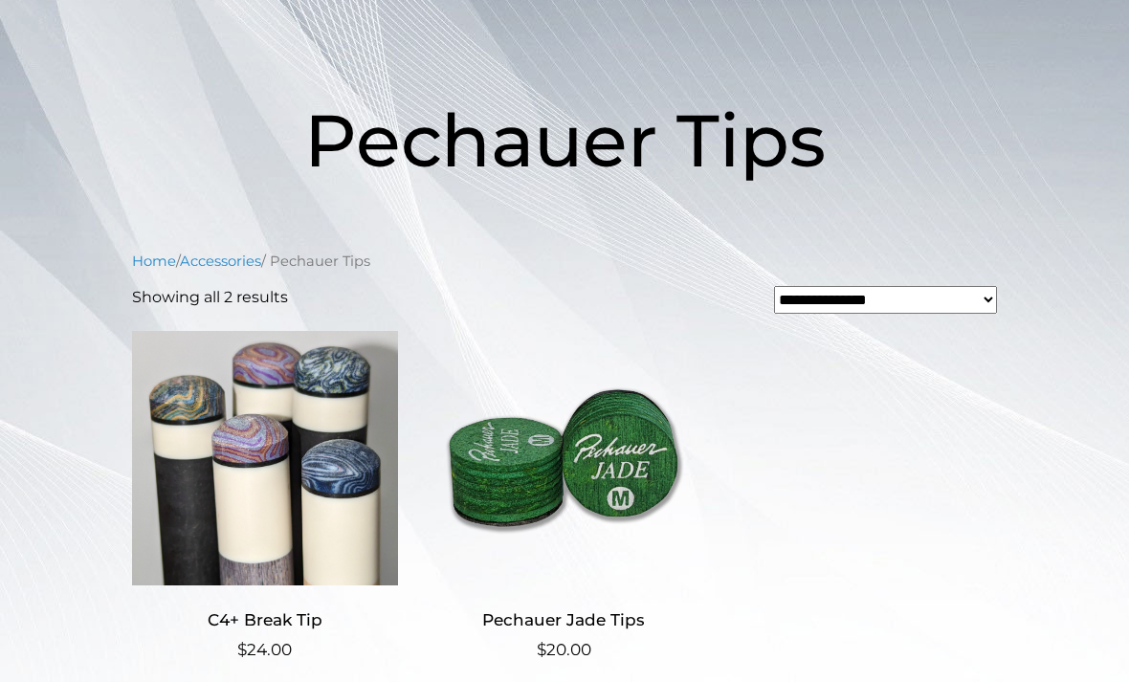
scroll to position [224, 0]
